Goal: Task Accomplishment & Management: Manage account settings

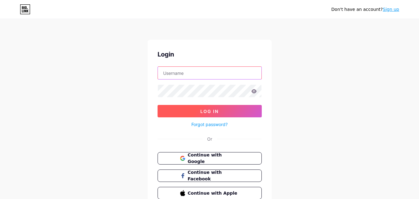
type input "[EMAIL_ADDRESS][DOMAIN_NAME]"
click at [205, 111] on span "Log In" at bounding box center [209, 111] width 18 height 5
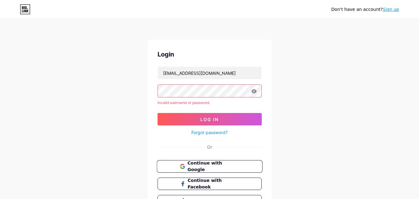
click at [197, 161] on button "Continue with Google" at bounding box center [210, 166] width 106 height 13
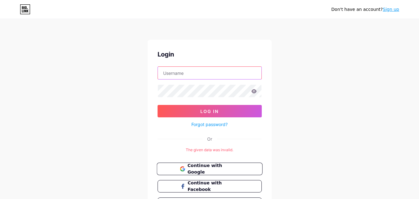
type input "[EMAIL_ADDRESS][DOMAIN_NAME]"
click at [215, 167] on span "Continue with Google" at bounding box center [213, 168] width 52 height 13
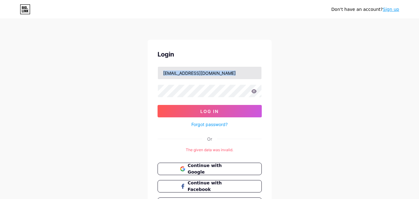
click at [206, 77] on form "studio.fiveohger@gmail.com Log In Forgot password?" at bounding box center [209, 97] width 104 height 62
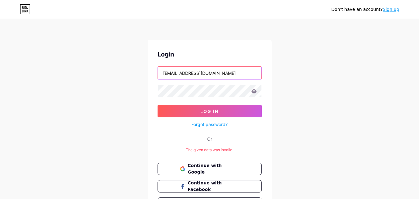
click at [206, 75] on input "[EMAIL_ADDRESS][DOMAIN_NAME]" at bounding box center [210, 73] width 104 height 12
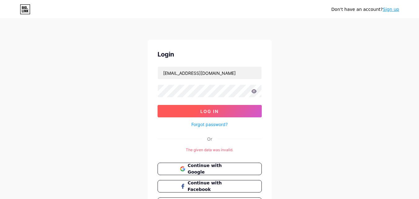
click at [189, 108] on button "Log In" at bounding box center [209, 111] width 104 height 12
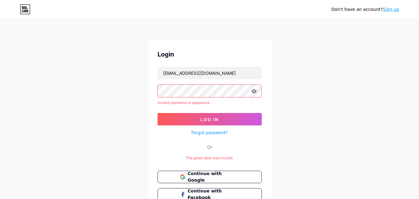
click at [251, 91] on icon at bounding box center [253, 91] width 5 height 4
click at [255, 91] on icon at bounding box center [253, 91] width 5 height 4
click at [255, 91] on icon at bounding box center [254, 91] width 6 height 4
click at [229, 77] on input "[EMAIL_ADDRESS][DOMAIN_NAME]" at bounding box center [210, 73] width 104 height 12
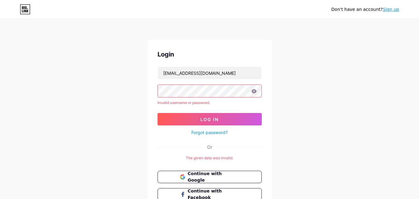
click at [254, 92] on icon at bounding box center [254, 91] width 6 height 4
click at [154, 128] on div "Login studio.fiveohger@gmail.com Invalid username or password. Log In Forgot pa…" at bounding box center [210, 134] width 124 height 188
click at [180, 73] on input "[EMAIL_ADDRESS][DOMAIN_NAME]" at bounding box center [210, 73] width 104 height 12
click at [177, 73] on input "[EMAIL_ADDRESS][DOMAIN_NAME]" at bounding box center [210, 73] width 104 height 12
click at [189, 115] on button "Log In" at bounding box center [209, 119] width 104 height 12
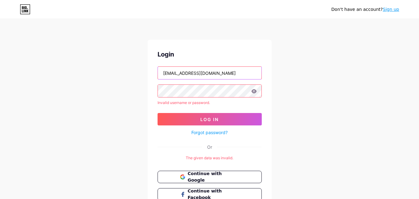
click at [175, 72] on input "studiofiveohger@gmail.com" at bounding box center [210, 73] width 104 height 12
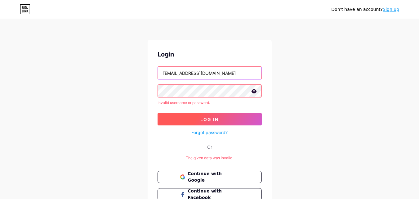
type input "[EMAIL_ADDRESS][DOMAIN_NAME]"
click at [180, 113] on button "Log In" at bounding box center [209, 119] width 104 height 12
